Goal: Find specific page/section: Find specific page/section

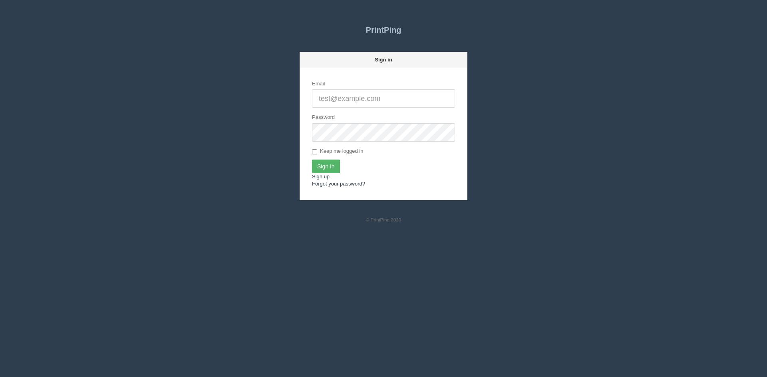
type input "[PERSON_NAME][EMAIL_ADDRESS][DOMAIN_NAME]"
click at [327, 168] on input "Sign In" at bounding box center [326, 167] width 28 height 14
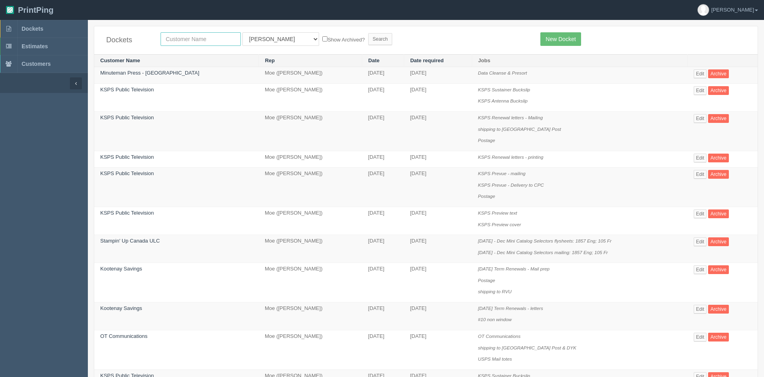
click at [216, 38] on input "text" at bounding box center [201, 39] width 80 height 14
type input "paradise"
drag, startPoint x: 266, startPoint y: 41, endPoint x: 267, endPoint y: 46, distance: 4.9
click at [266, 41] on select "All Users Ali Ali Test 1 Aly Amy Ankit Arif Brandon Dan France Greg Jim Mark Ma…" at bounding box center [280, 39] width 77 height 14
select select
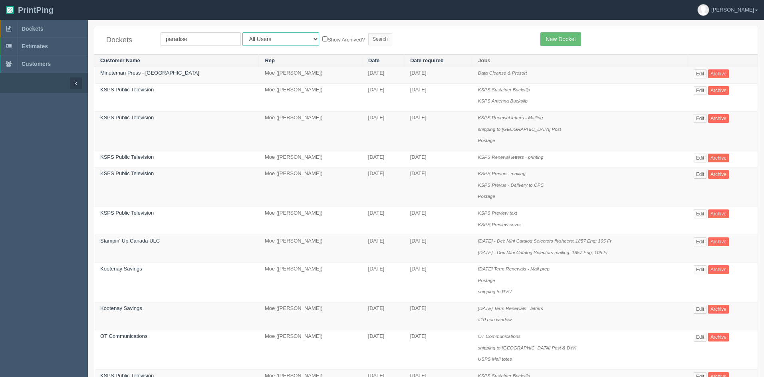
click at [242, 32] on select "All Users Ali Ali Test 1 Aly Amy Ankit Arif Brandon Dan France Greg Jim Mark Ma…" at bounding box center [280, 39] width 77 height 14
click at [368, 41] on input "Search" at bounding box center [380, 39] width 24 height 12
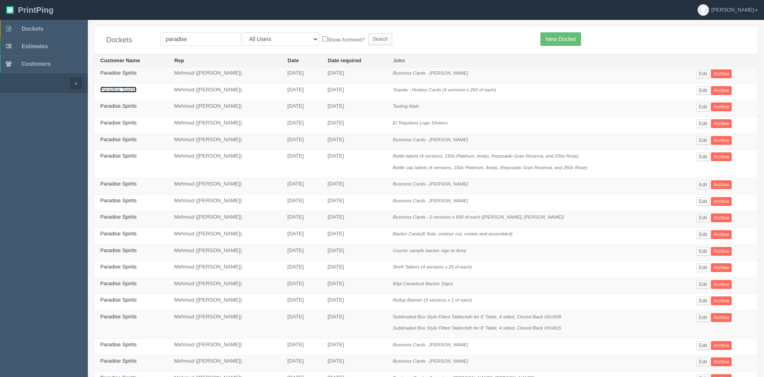
click at [127, 91] on link "Paradise Spirits" at bounding box center [118, 90] width 36 height 6
